Goal: Information Seeking & Learning: Learn about a topic

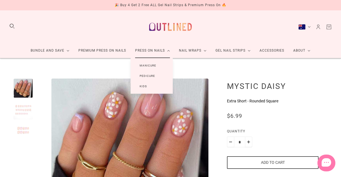
click at [144, 66] on link "Manicure" at bounding box center [147, 65] width 35 height 10
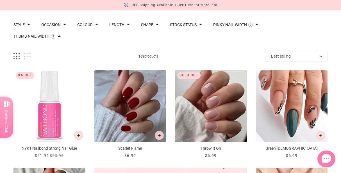
scroll to position [28, 0]
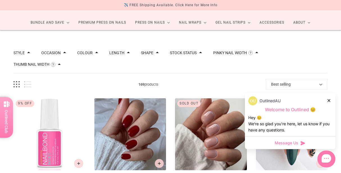
click at [329, 99] on icon at bounding box center [328, 100] width 3 height 3
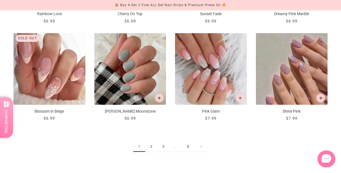
scroll to position [589, 0]
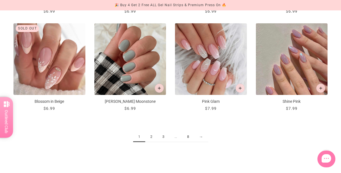
click at [148, 132] on link "2" at bounding box center [151, 137] width 12 height 10
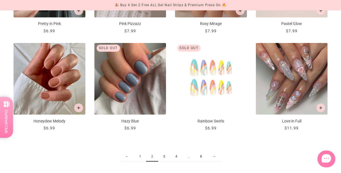
scroll to position [561, 0]
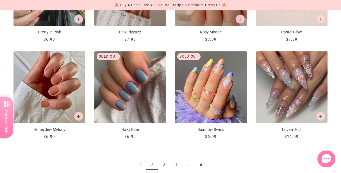
click at [164, 160] on link "3" at bounding box center [164, 165] width 12 height 10
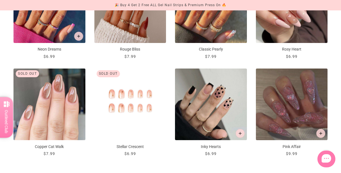
scroll to position [561, 0]
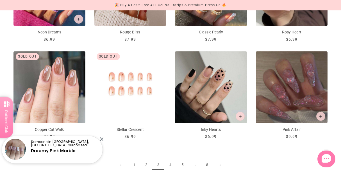
click at [172, 160] on link "4" at bounding box center [170, 165] width 12 height 10
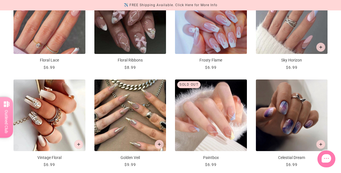
scroll to position [561, 0]
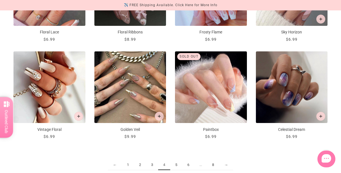
click at [177, 160] on link "5" at bounding box center [176, 165] width 12 height 10
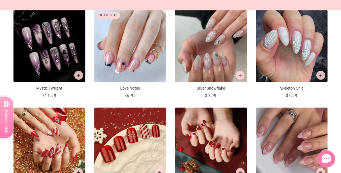
scroll to position [533, 0]
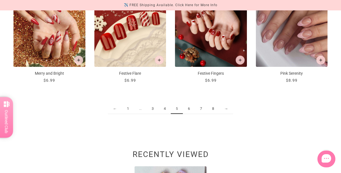
click at [189, 104] on link "6" at bounding box center [189, 109] width 12 height 10
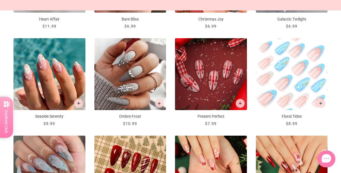
scroll to position [505, 0]
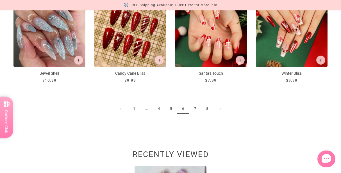
click at [197, 104] on link "7" at bounding box center [195, 109] width 12 height 10
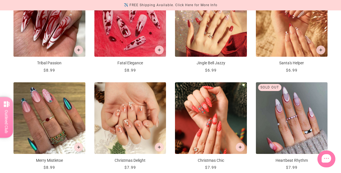
scroll to position [561, 0]
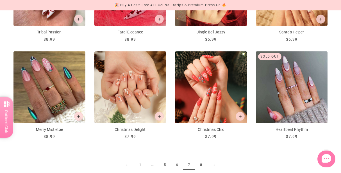
click at [199, 160] on link "8" at bounding box center [201, 165] width 12 height 10
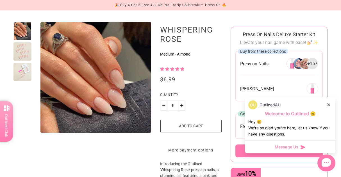
scroll to position [28, 0]
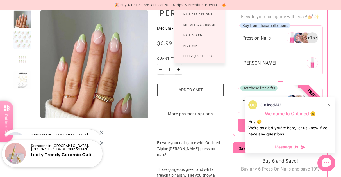
scroll to position [84, 0]
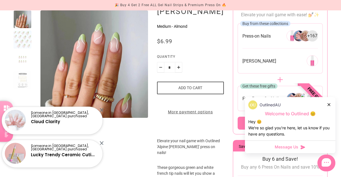
click at [328, 105] on icon at bounding box center [328, 104] width 3 height 3
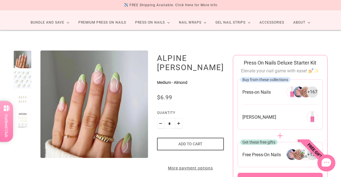
scroll to position [56, 0]
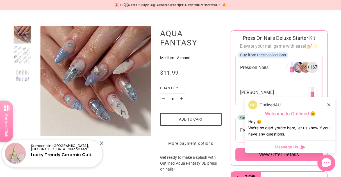
scroll to position [56, 0]
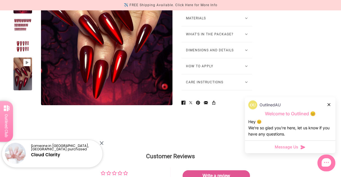
scroll to position [421, 0]
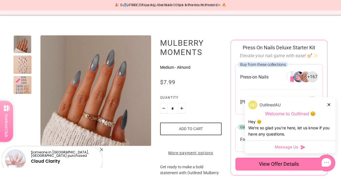
scroll to position [56, 0]
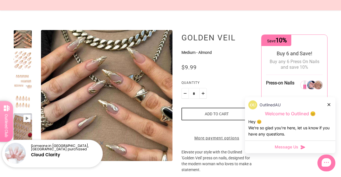
scroll to position [56, 0]
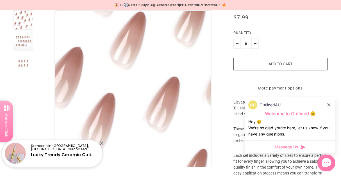
scroll to position [84, 0]
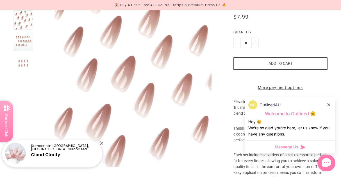
click at [26, 45] on div at bounding box center [22, 41] width 19 height 19
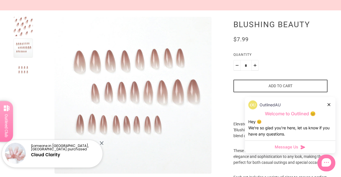
scroll to position [0, 0]
